Goal: Task Accomplishment & Management: Complete application form

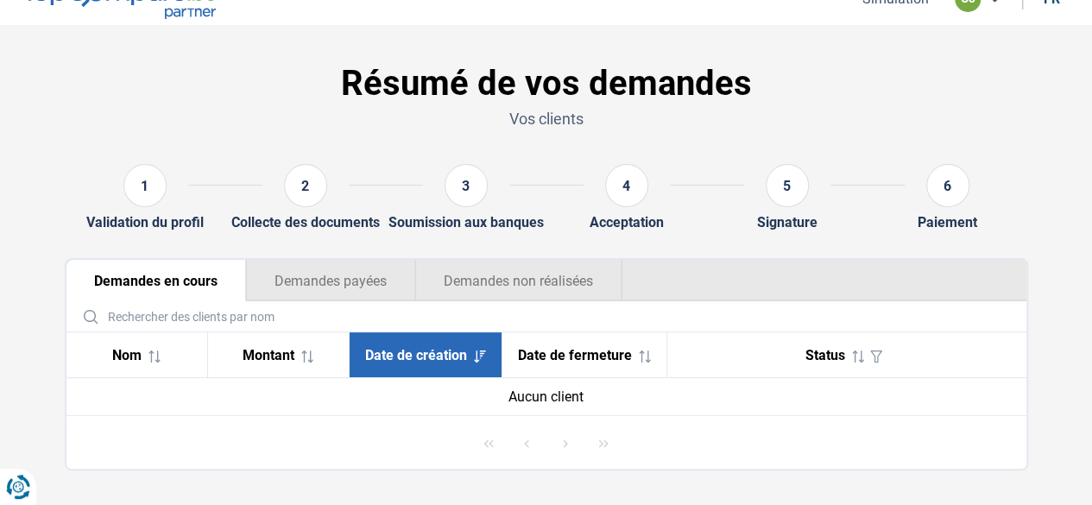
scroll to position [50, 0]
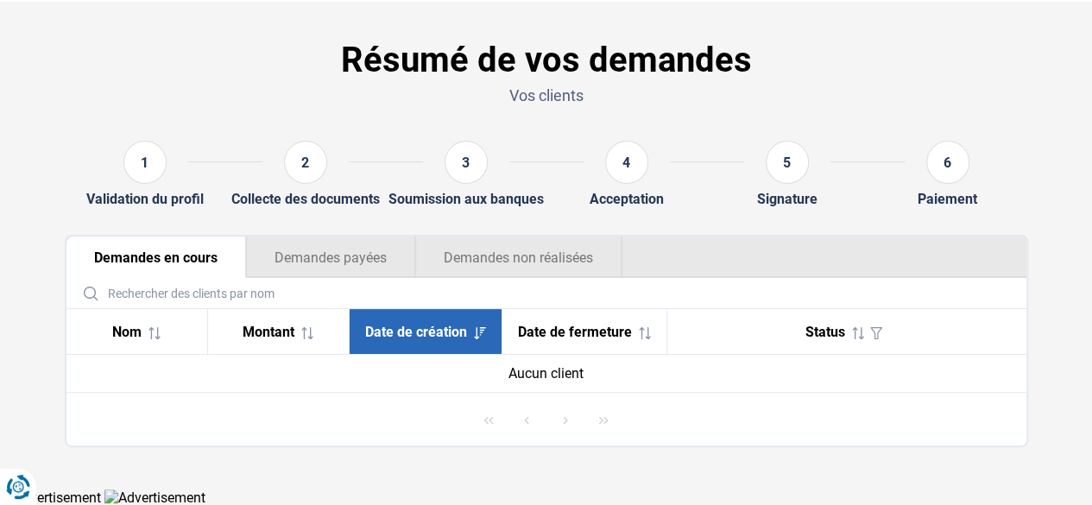
click at [327, 253] on button "Demandes payées" at bounding box center [330, 256] width 169 height 41
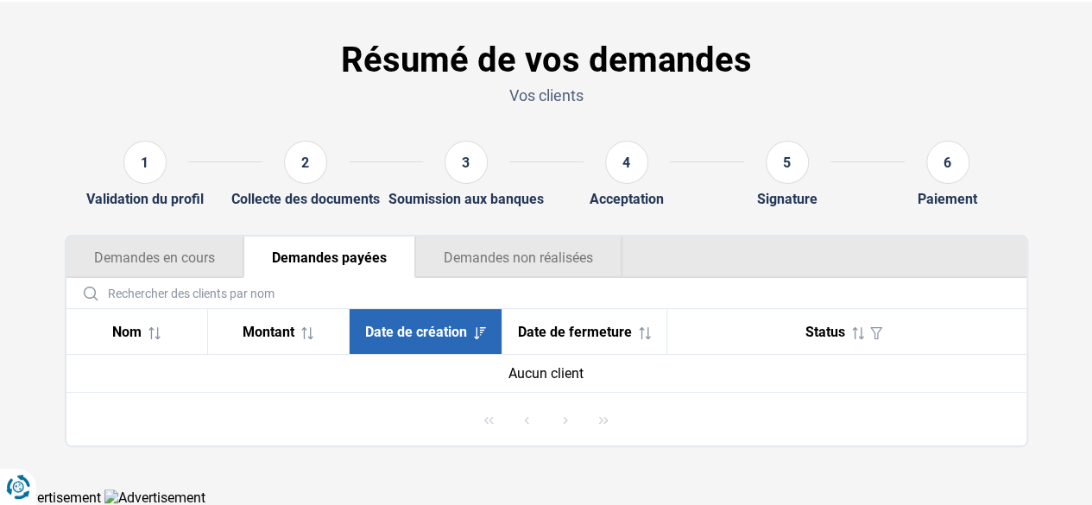
click at [495, 265] on button "Demandes non réalisées" at bounding box center [518, 256] width 207 height 41
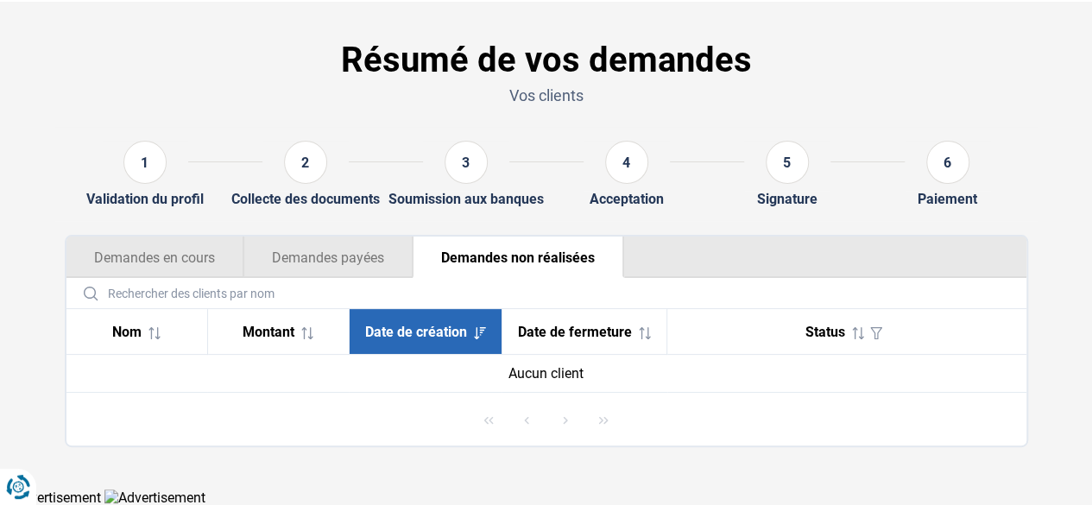
click at [214, 265] on button "Demandes en cours" at bounding box center [154, 256] width 177 height 41
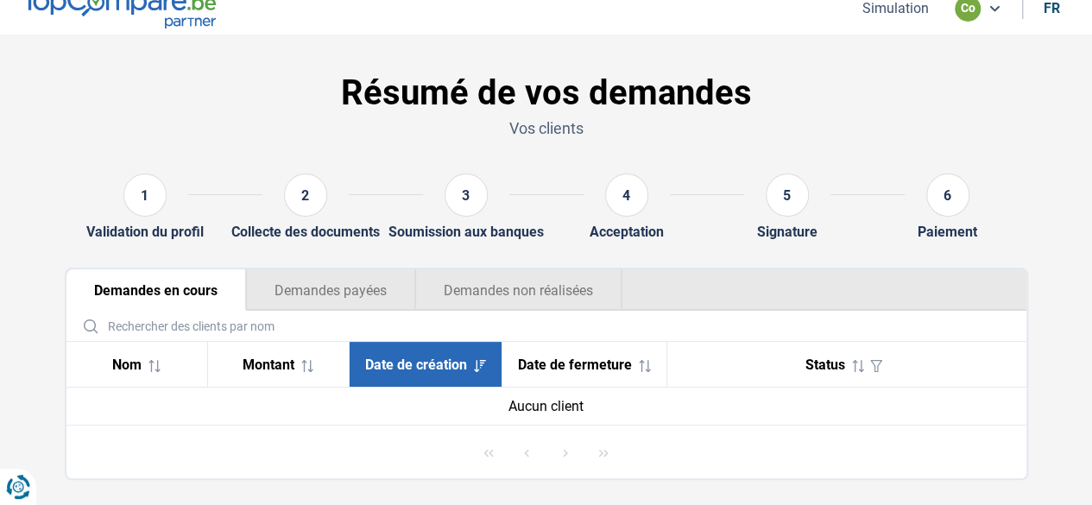
scroll to position [0, 0]
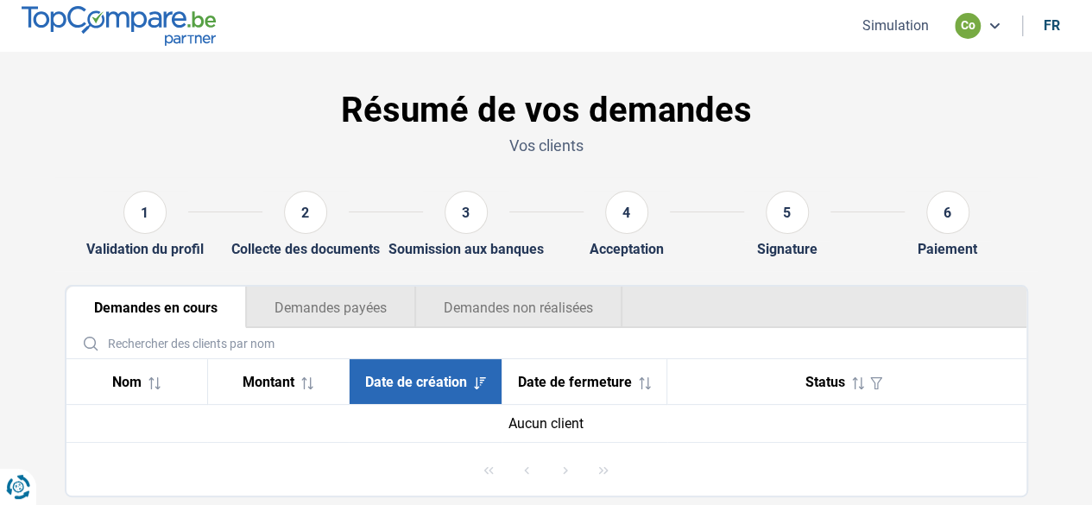
click at [985, 28] on div "co" at bounding box center [977, 26] width 47 height 26
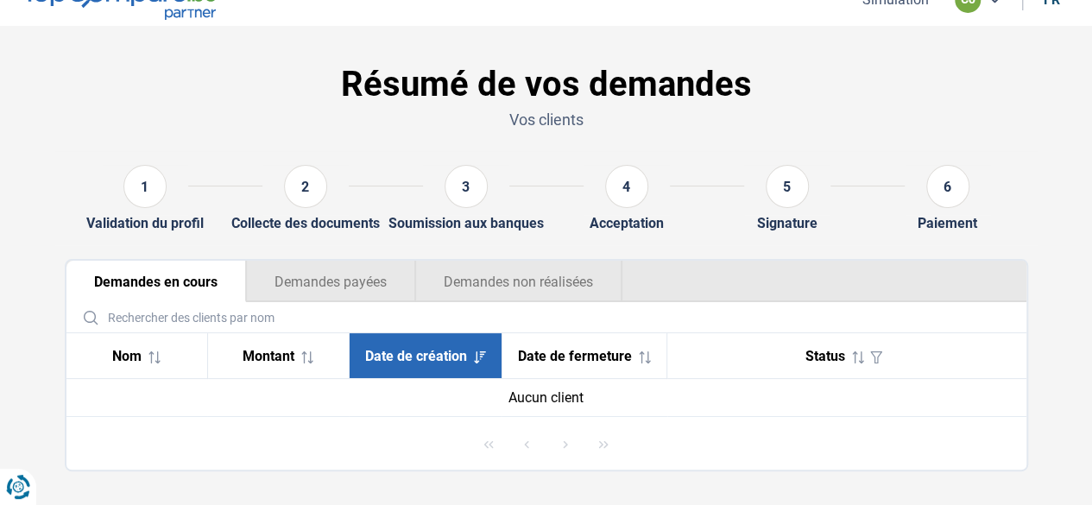
scroll to position [50, 0]
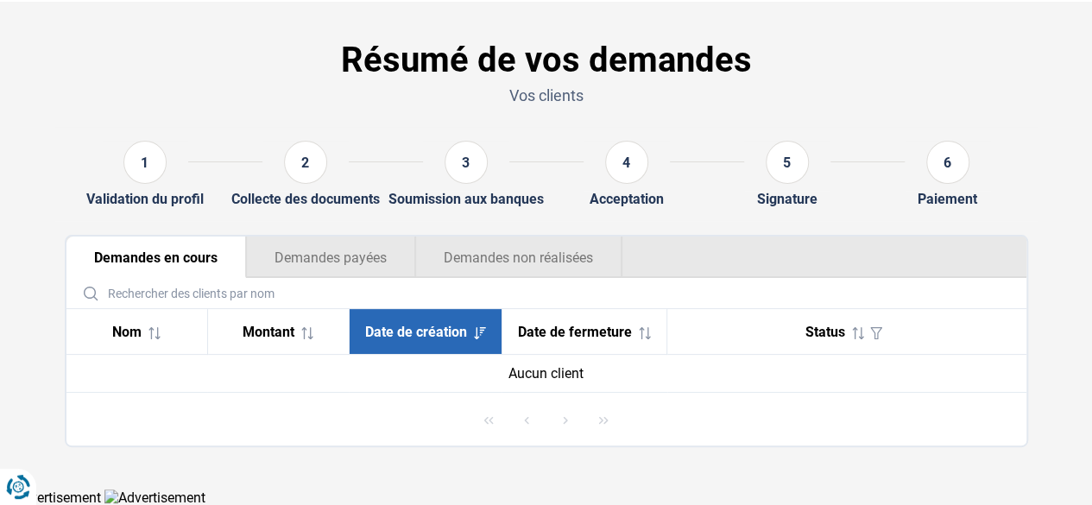
click at [340, 260] on button "Demandes payées" at bounding box center [330, 256] width 169 height 41
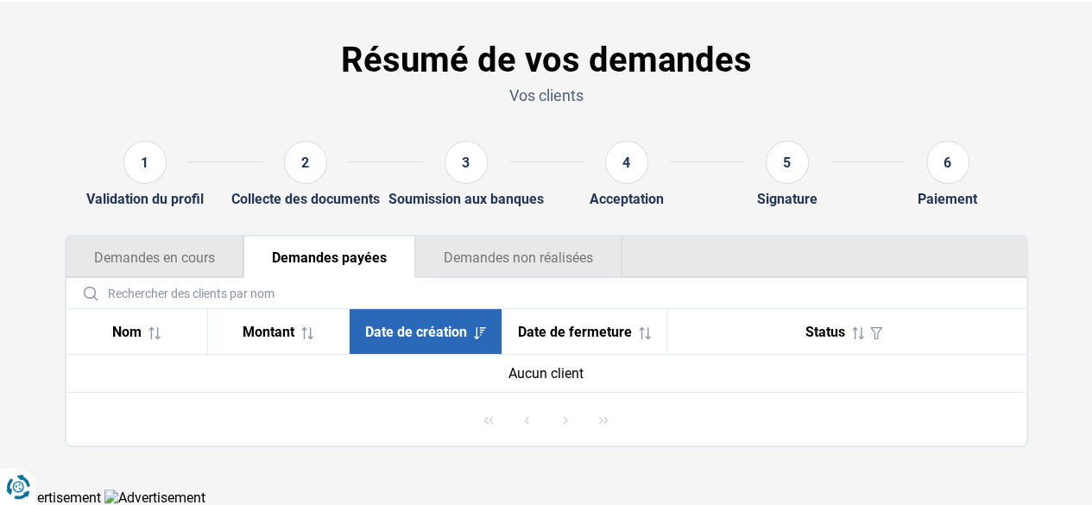
drag, startPoint x: 483, startPoint y: 261, endPoint x: 252, endPoint y: 264, distance: 231.3
click at [484, 260] on button "Demandes non réalisées" at bounding box center [518, 256] width 207 height 41
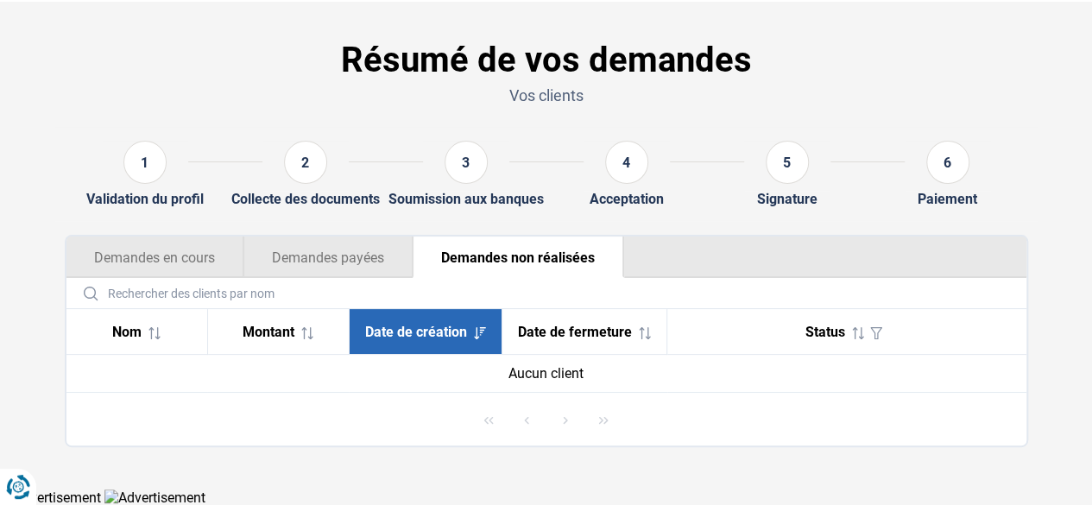
click at [183, 268] on button "Demandes en cours" at bounding box center [154, 256] width 177 height 41
